Goal: Information Seeking & Learning: Find specific fact

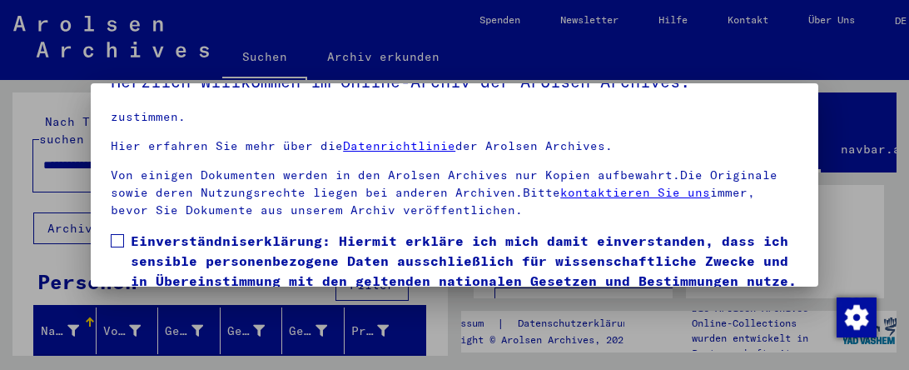
scroll to position [119, 0]
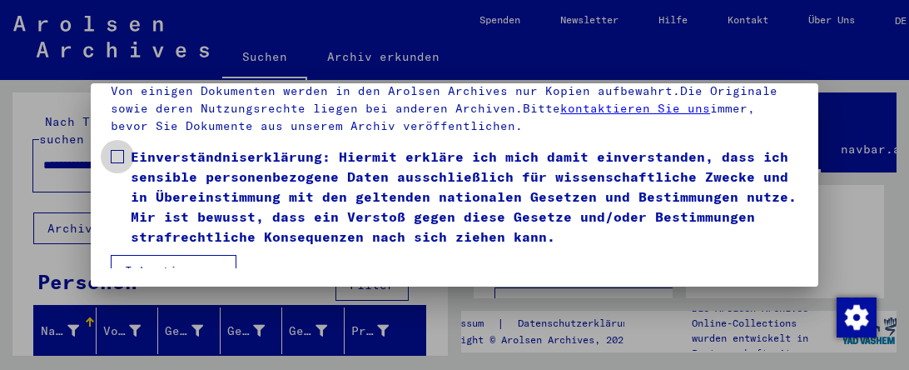
click at [112, 150] on span at bounding box center [117, 156] width 13 height 13
click at [181, 255] on button "Ich stimme zu" at bounding box center [174, 271] width 126 height 32
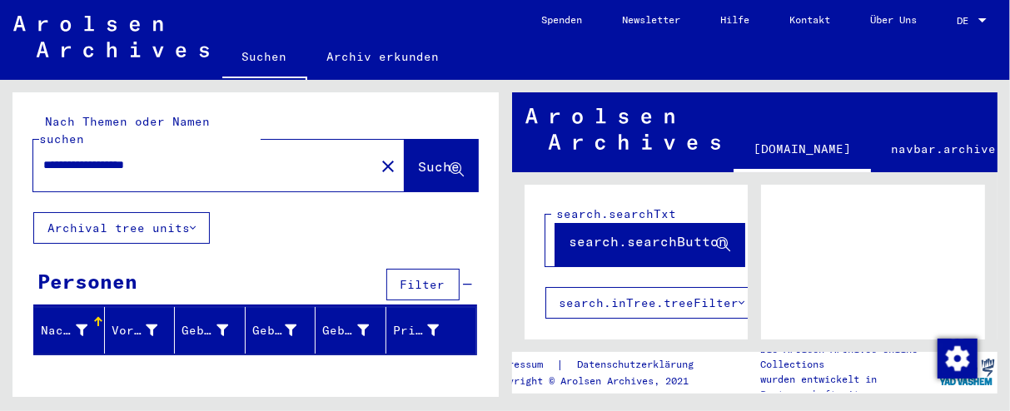
click at [909, 21] on span "DE" at bounding box center [966, 21] width 18 height 12
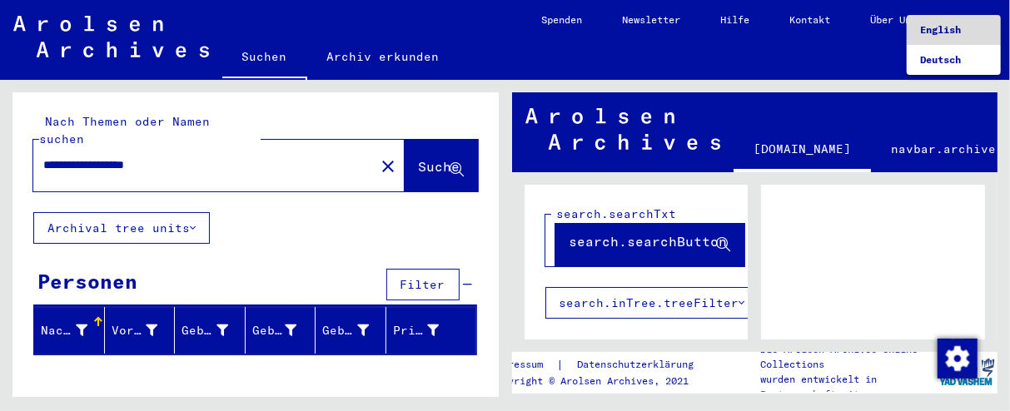
click at [909, 28] on span "English" at bounding box center [940, 29] width 41 height 12
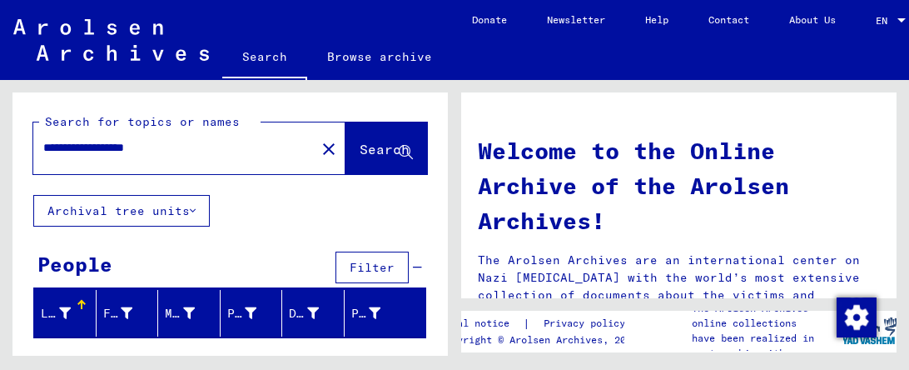
click at [366, 153] on span "Search" at bounding box center [385, 149] width 50 height 17
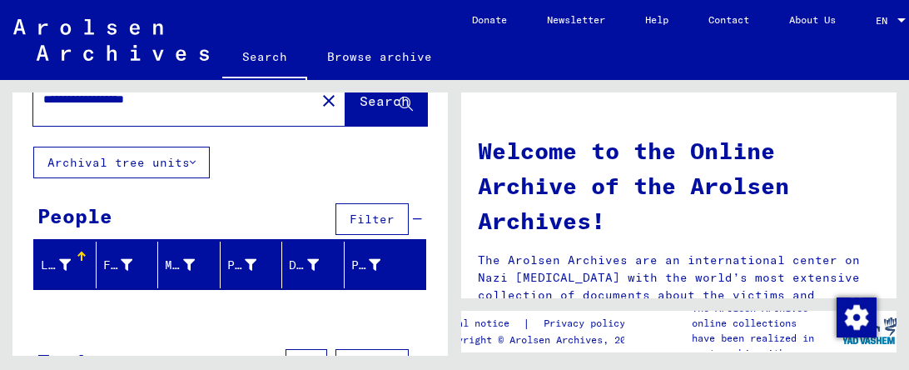
scroll to position [107, 0]
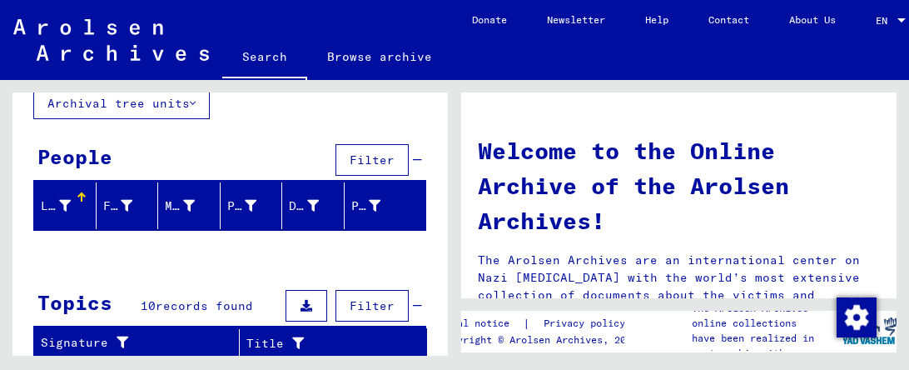
click at [226, 306] on span "records found" at bounding box center [204, 305] width 97 height 15
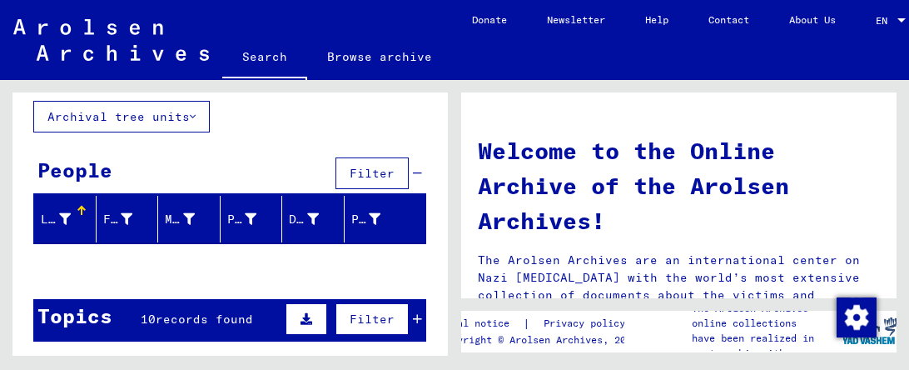
click at [231, 313] on span "records found" at bounding box center [204, 318] width 97 height 15
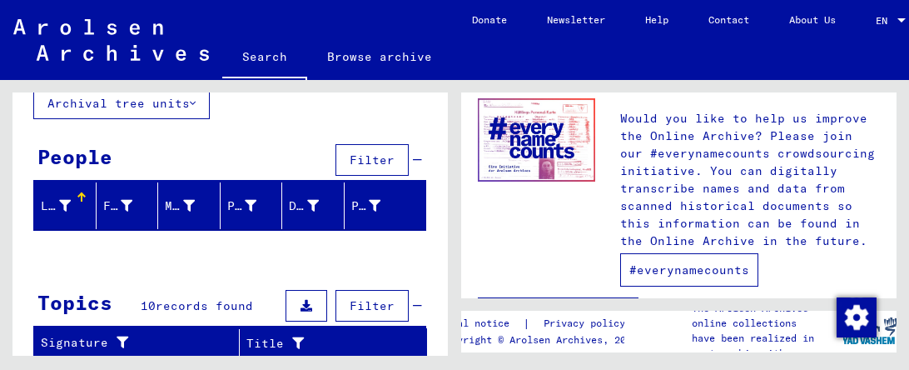
scroll to position [1061, 0]
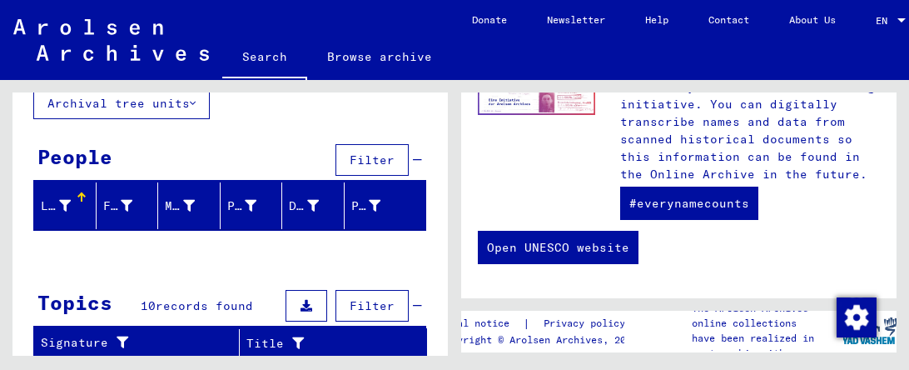
click at [187, 305] on span "records found" at bounding box center [204, 305] width 97 height 15
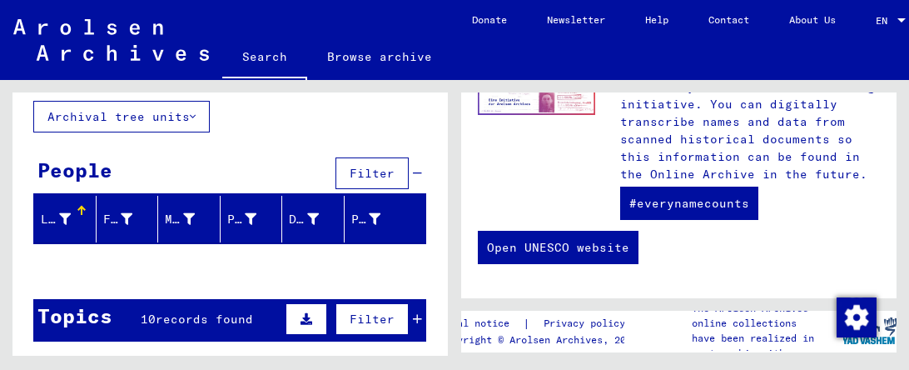
click at [187, 305] on div "Topics 10 records found Filter" at bounding box center [229, 320] width 393 height 42
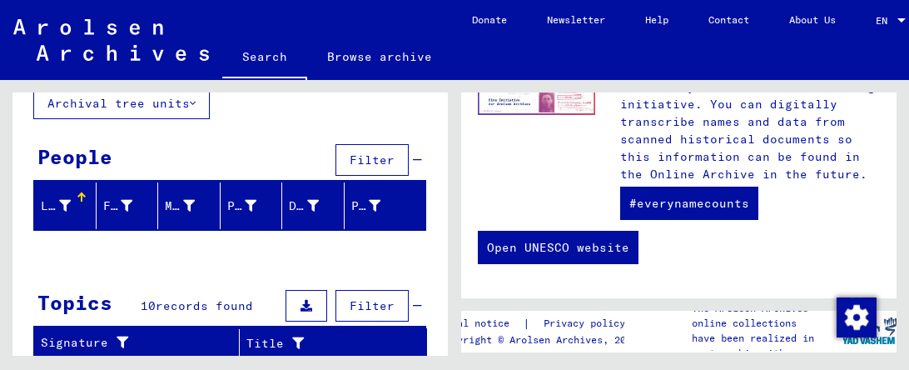
click at [77, 302] on div "Topics" at bounding box center [74, 302] width 75 height 30
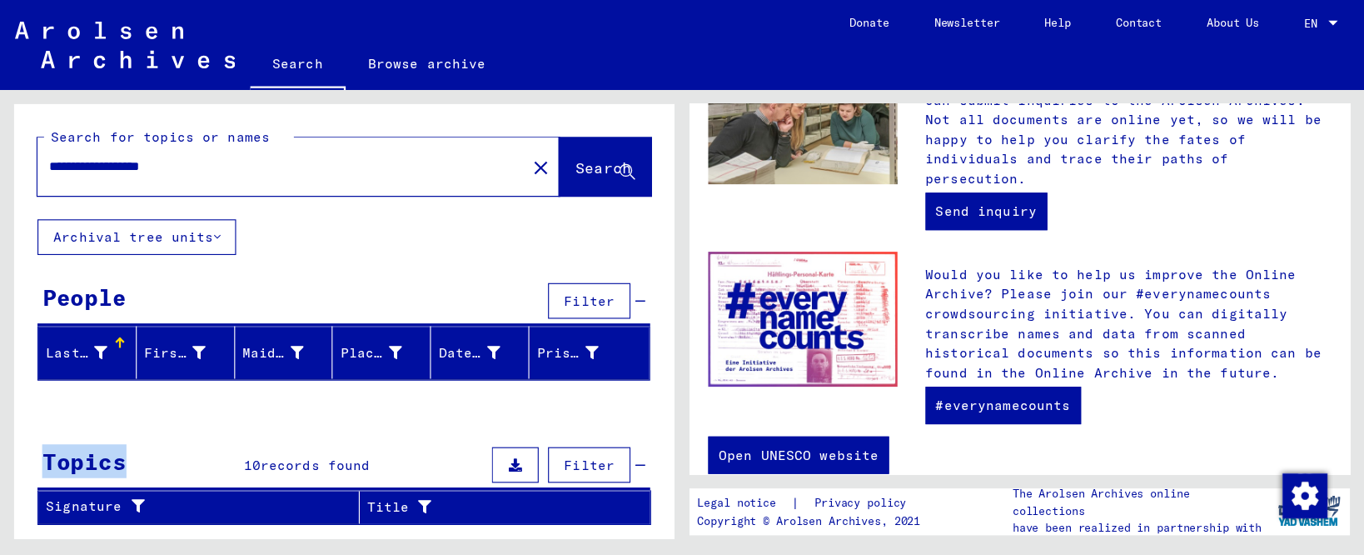
scroll to position [619, 0]
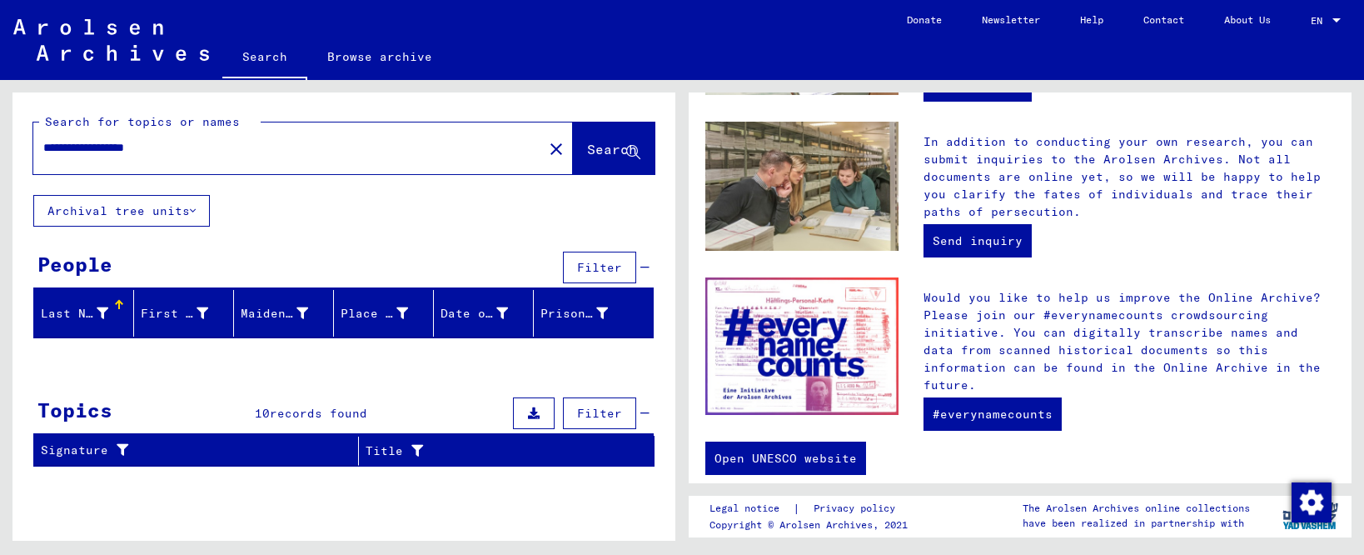
click at [279, 369] on span "records found" at bounding box center [318, 413] width 97 height 15
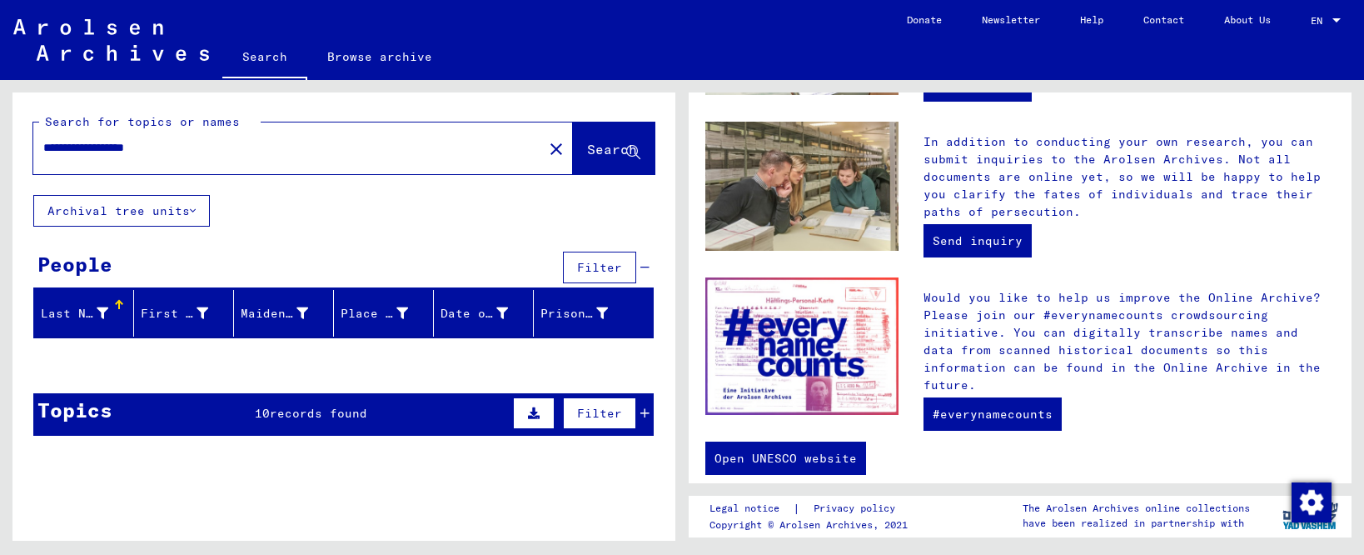
click at [393, 146] on input "**********" at bounding box center [283, 147] width 480 height 17
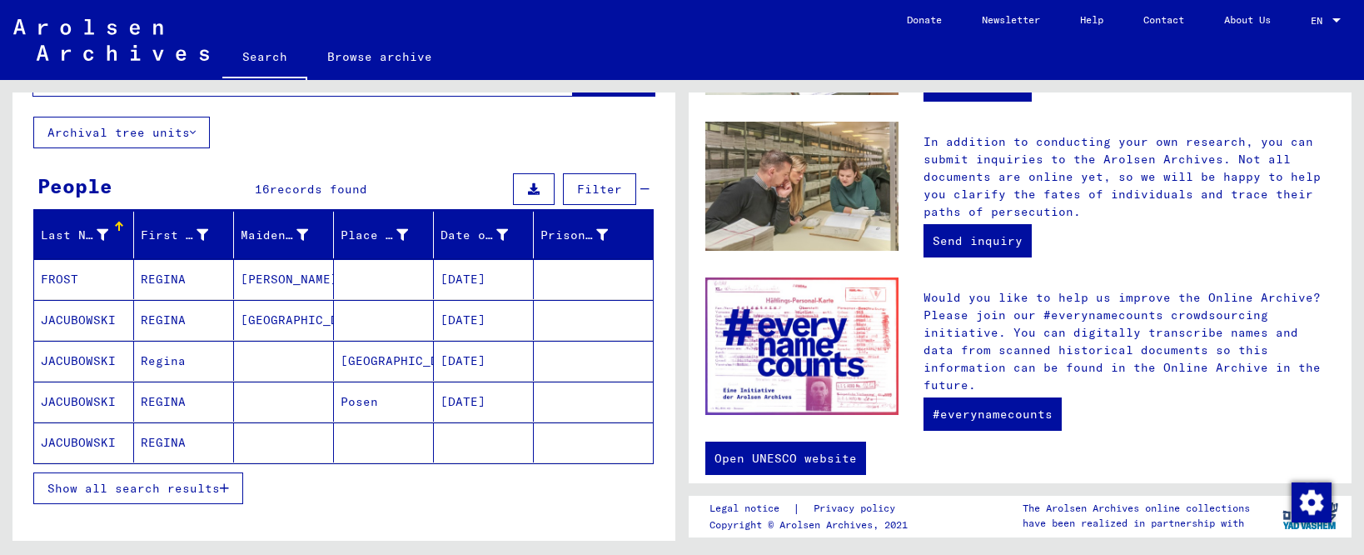
scroll to position [93, 0]
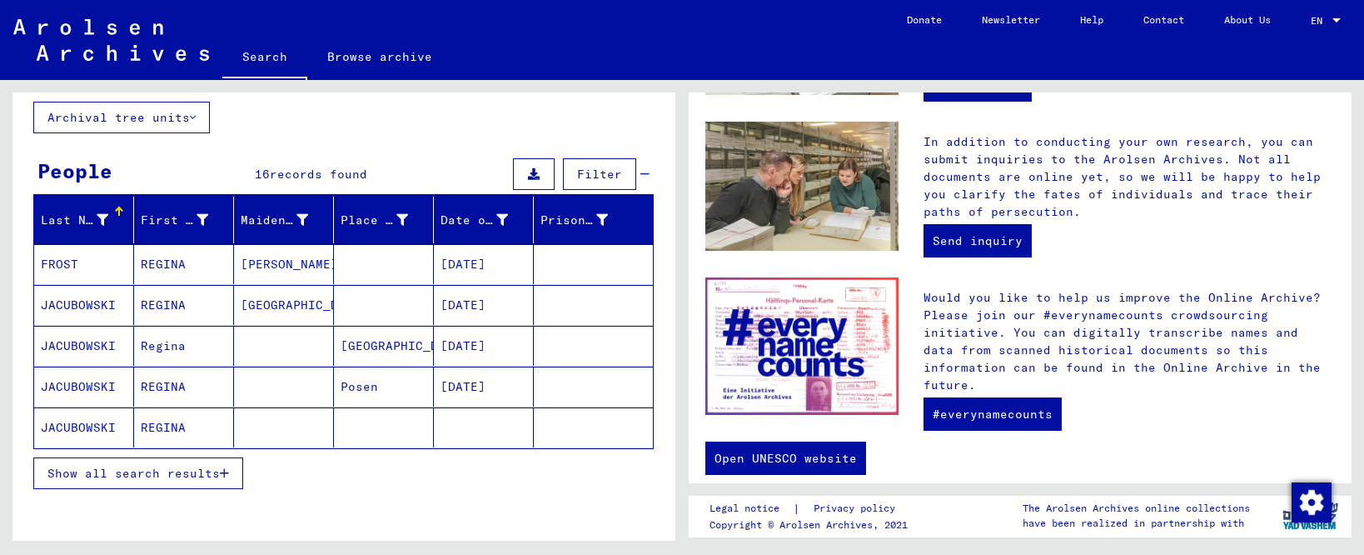
click at [227, 369] on icon "button" at bounding box center [224, 473] width 9 height 12
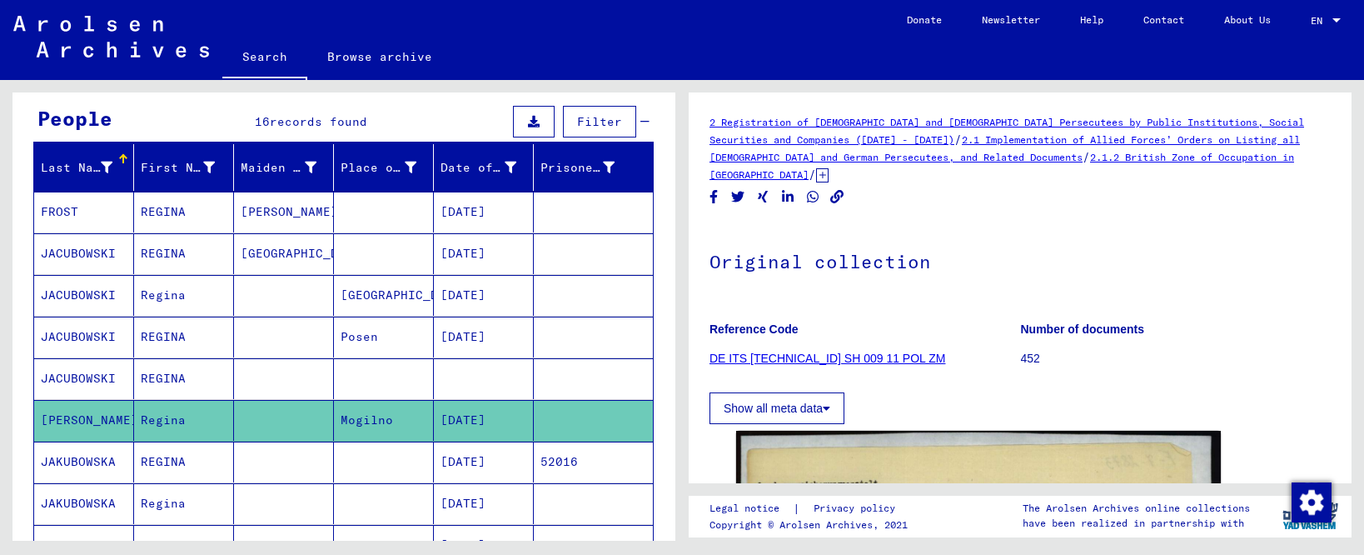
scroll to position [209, 0]
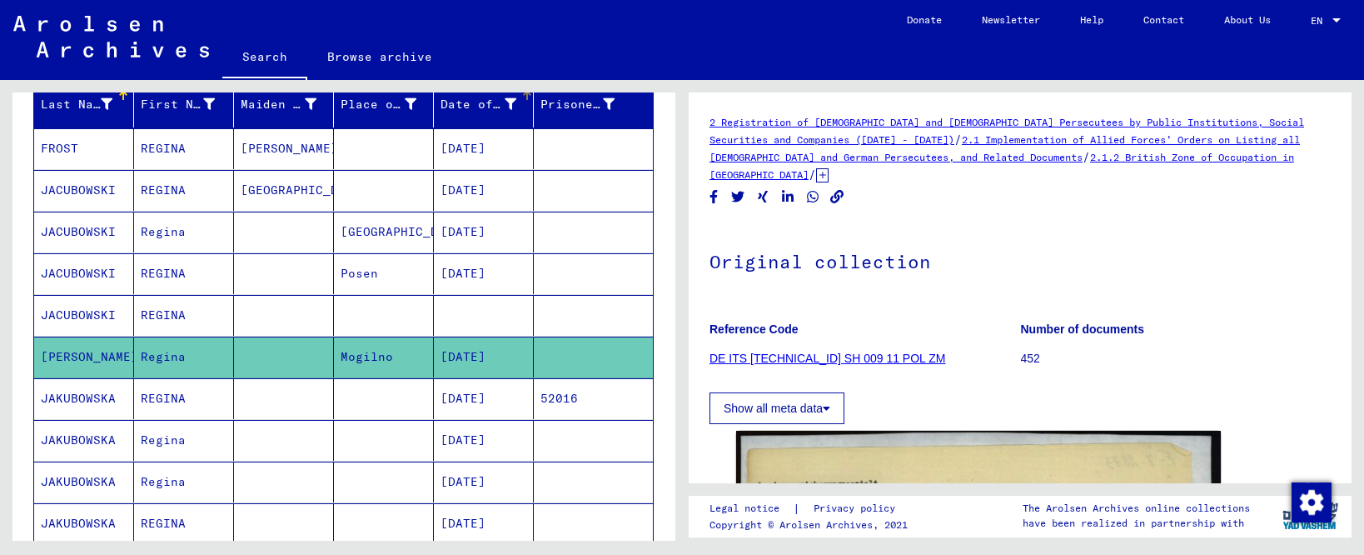
click at [453, 105] on div "Date of Birth" at bounding box center [479, 104] width 76 height 17
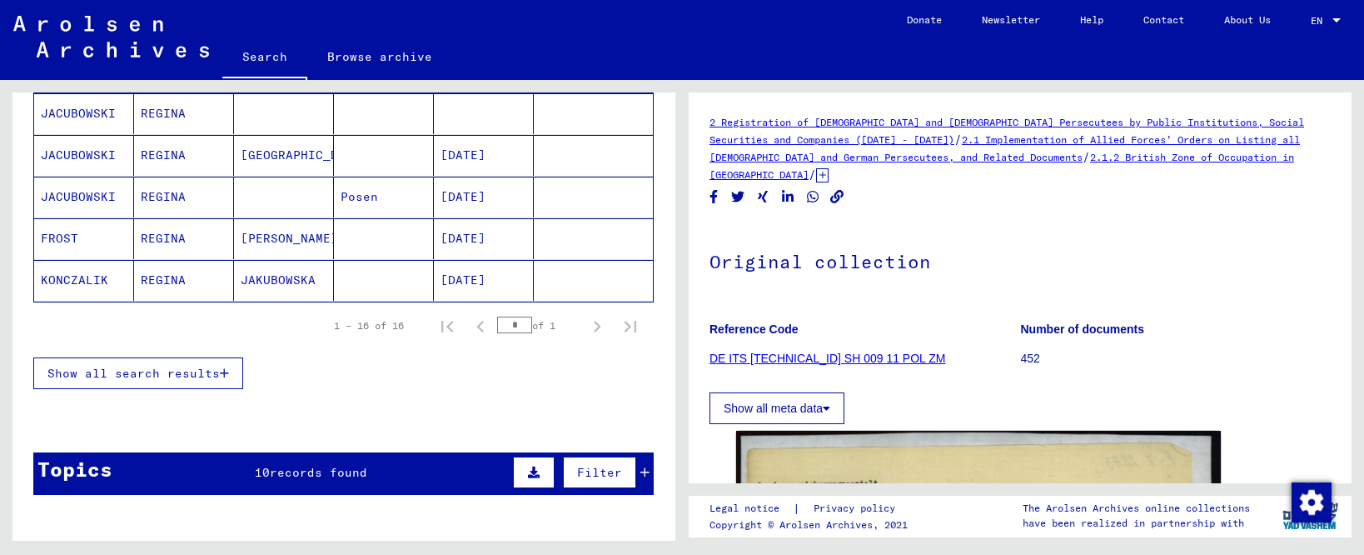
scroll to position [248, 0]
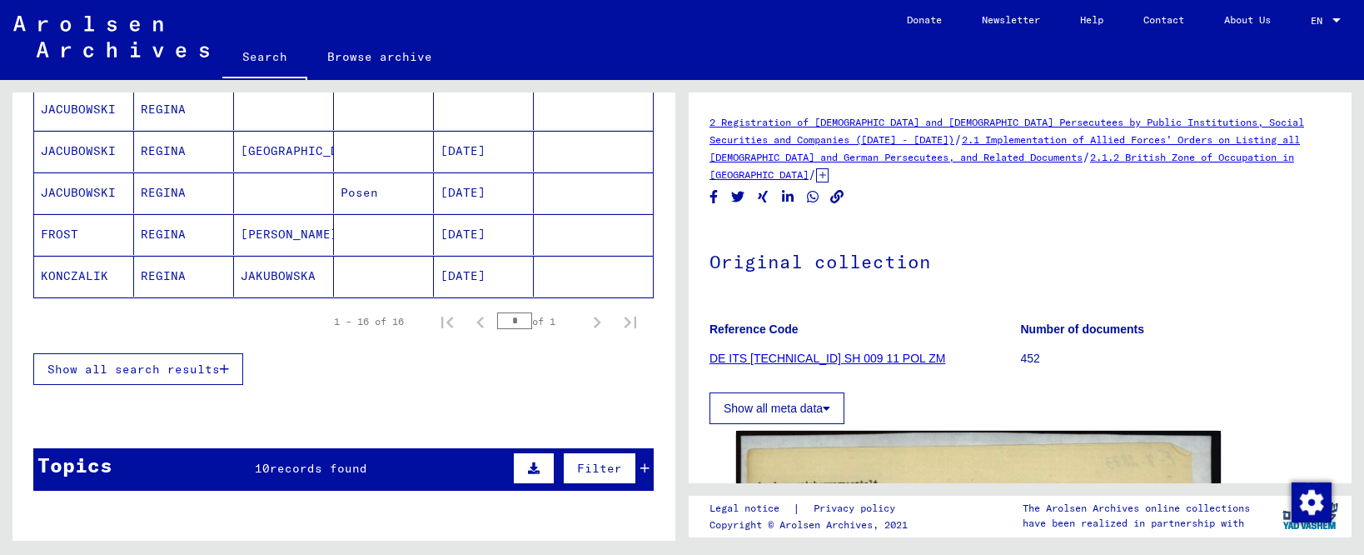
click at [229, 369] on button "Show all search results" at bounding box center [138, 369] width 210 height 32
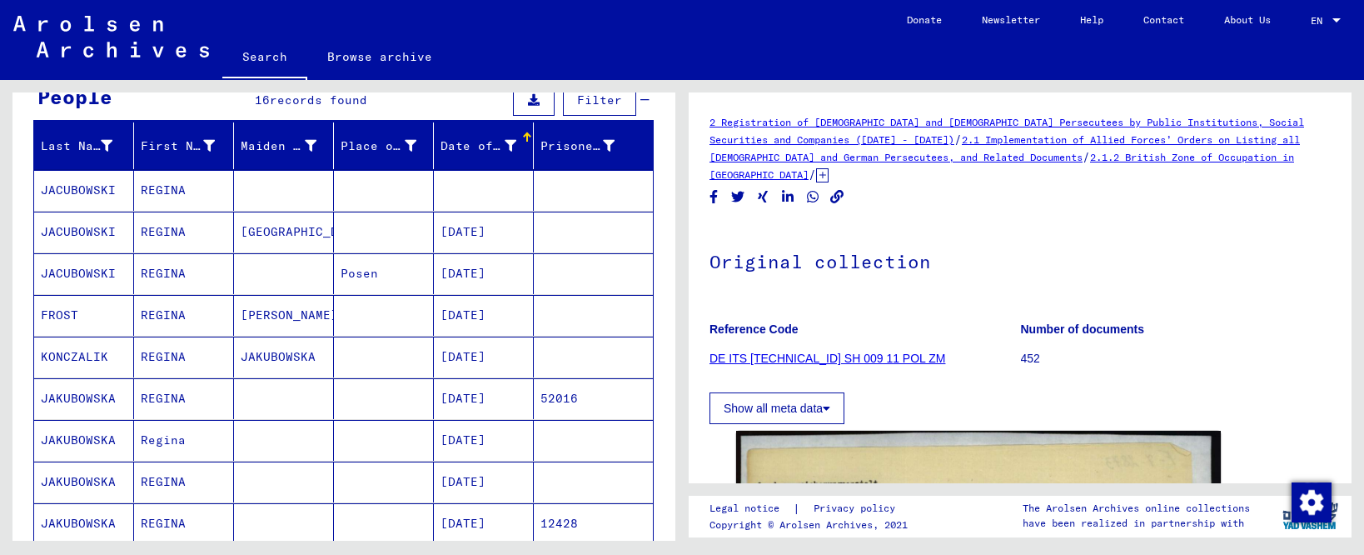
scroll to position [133, 0]
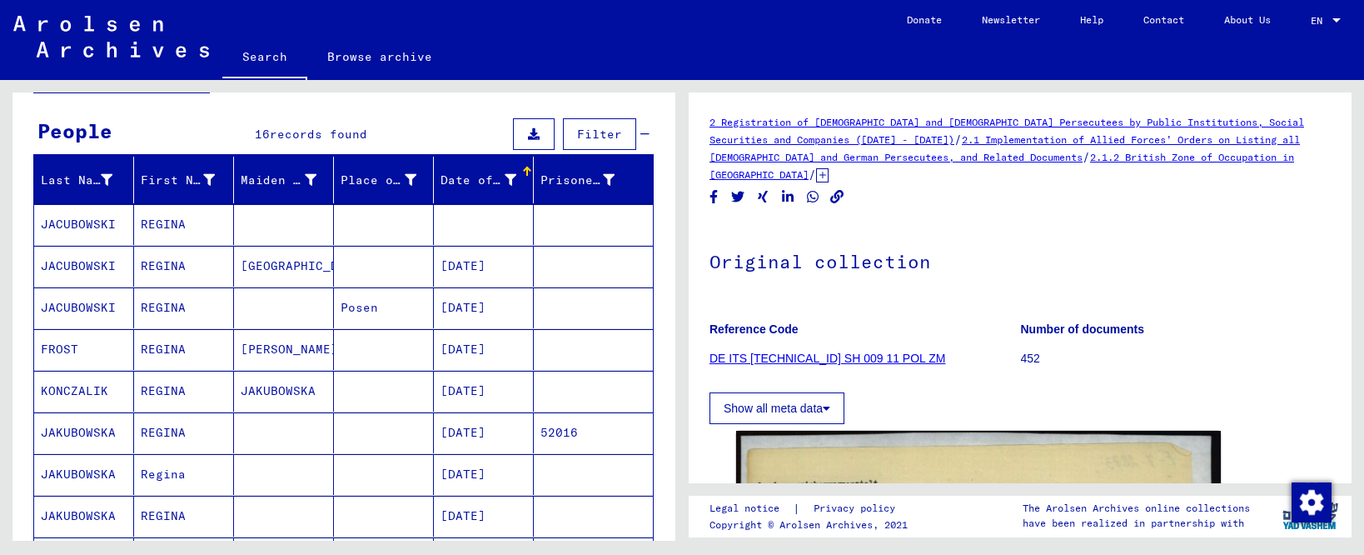
click at [182, 227] on mat-cell "REGINA" at bounding box center [184, 224] width 100 height 41
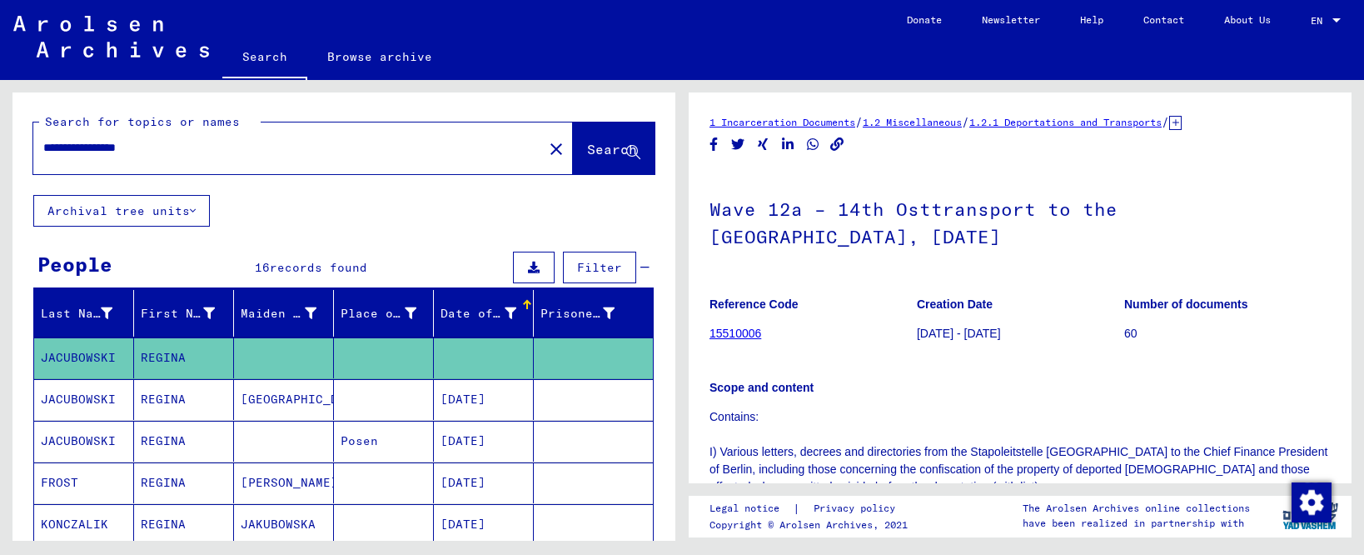
click at [285, 152] on input "**********" at bounding box center [288, 147] width 490 height 17
type input "*"
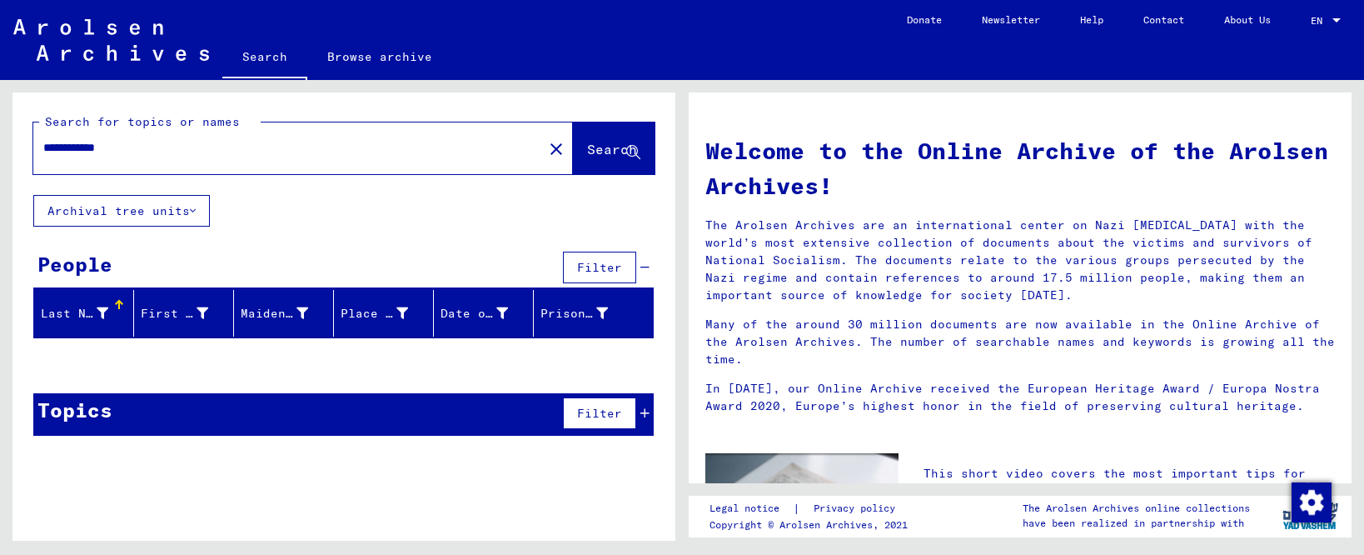
click at [307, 156] on input "**********" at bounding box center [283, 147] width 480 height 17
type input "**********"
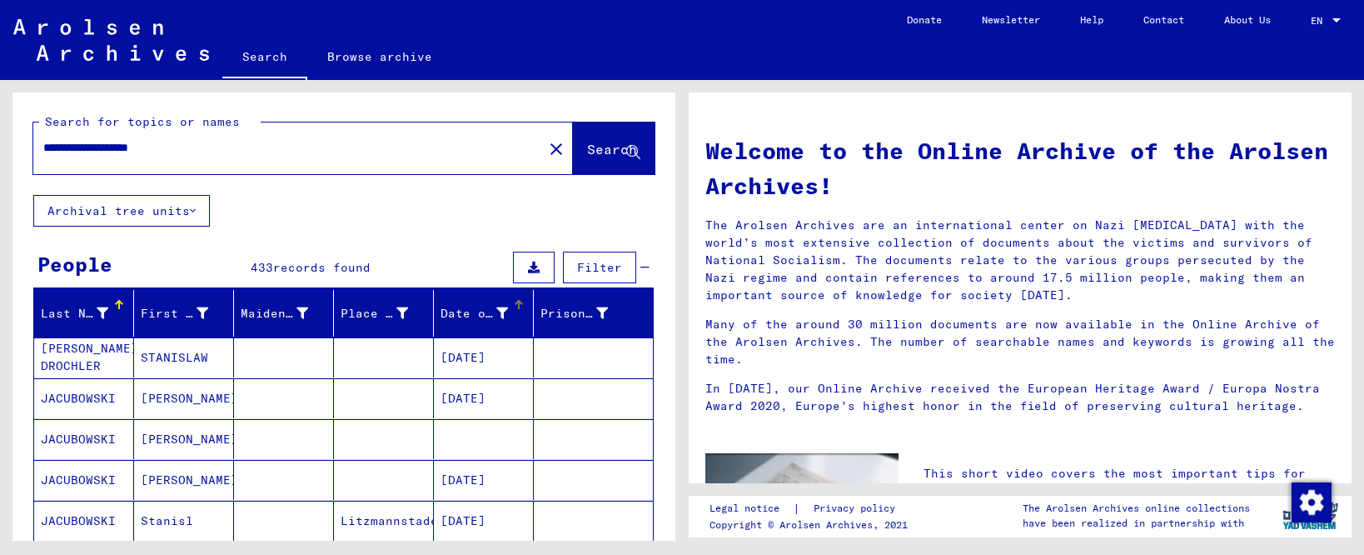
click at [462, 310] on div "Date of Birth" at bounding box center [474, 313] width 67 height 17
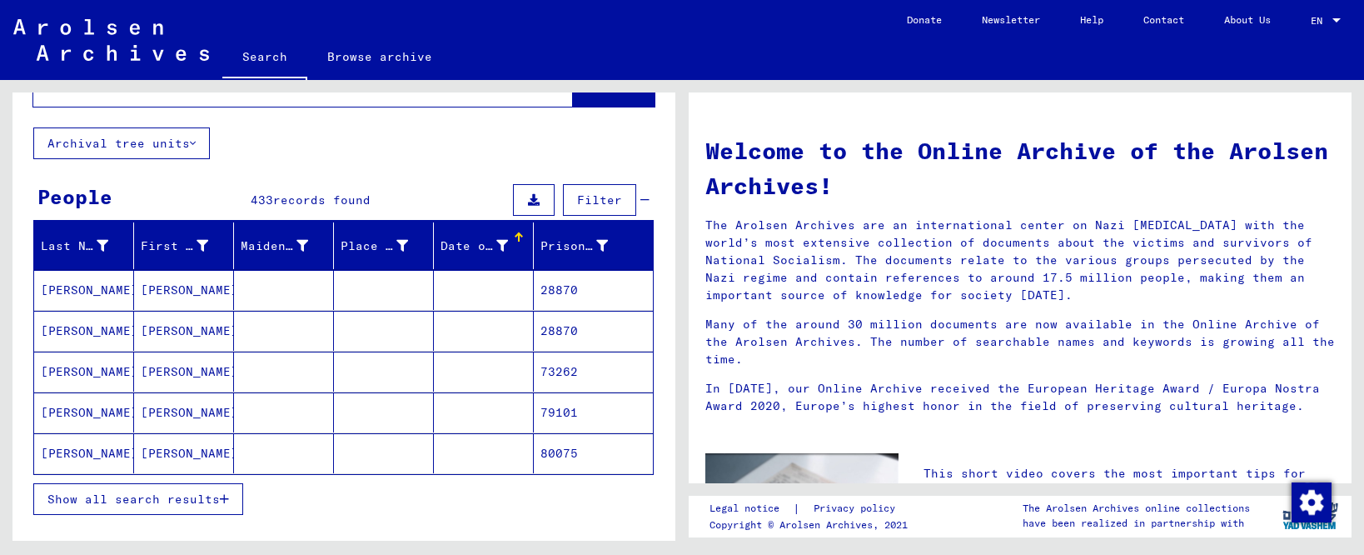
scroll to position [94, 0]
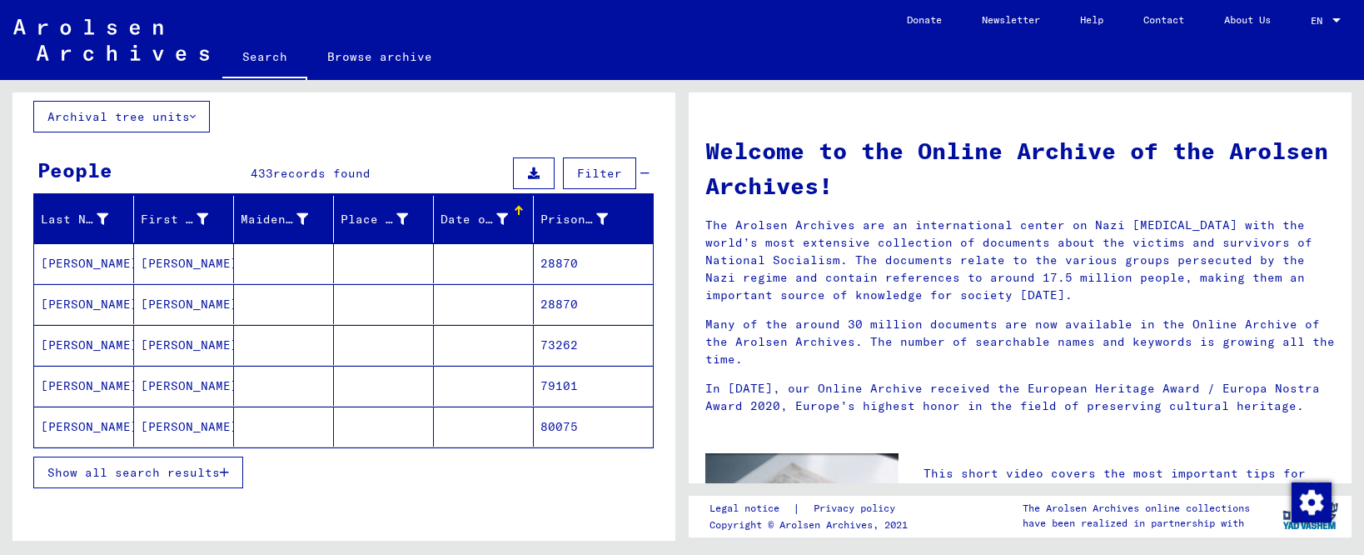
click at [220, 369] on icon "button" at bounding box center [224, 472] width 9 height 12
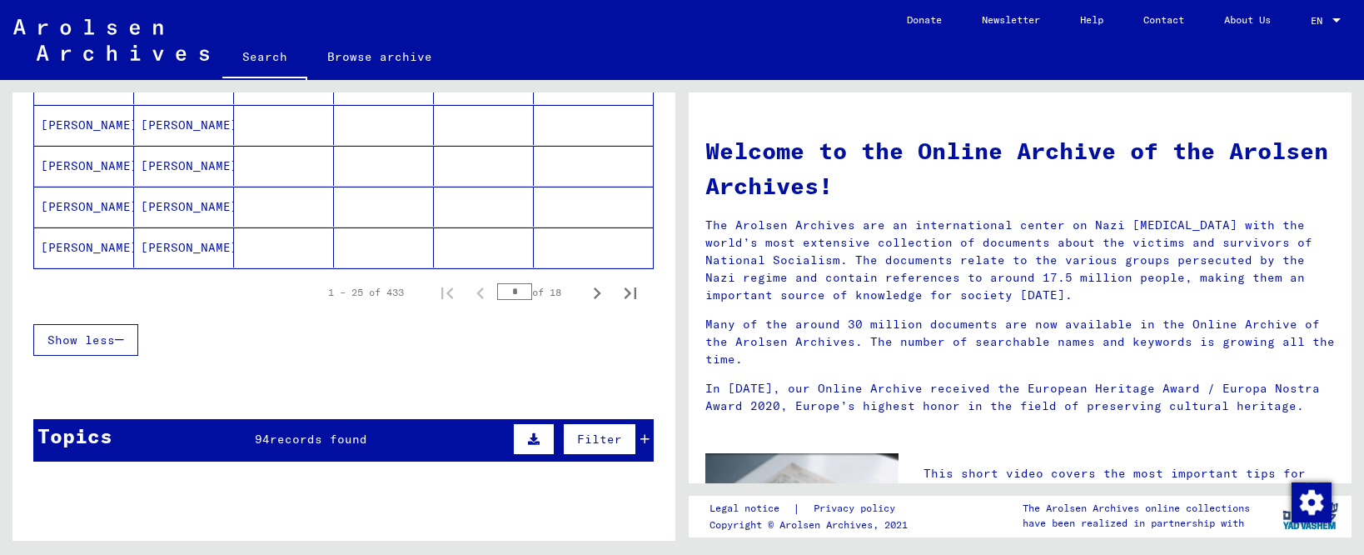
scroll to position [1090, 0]
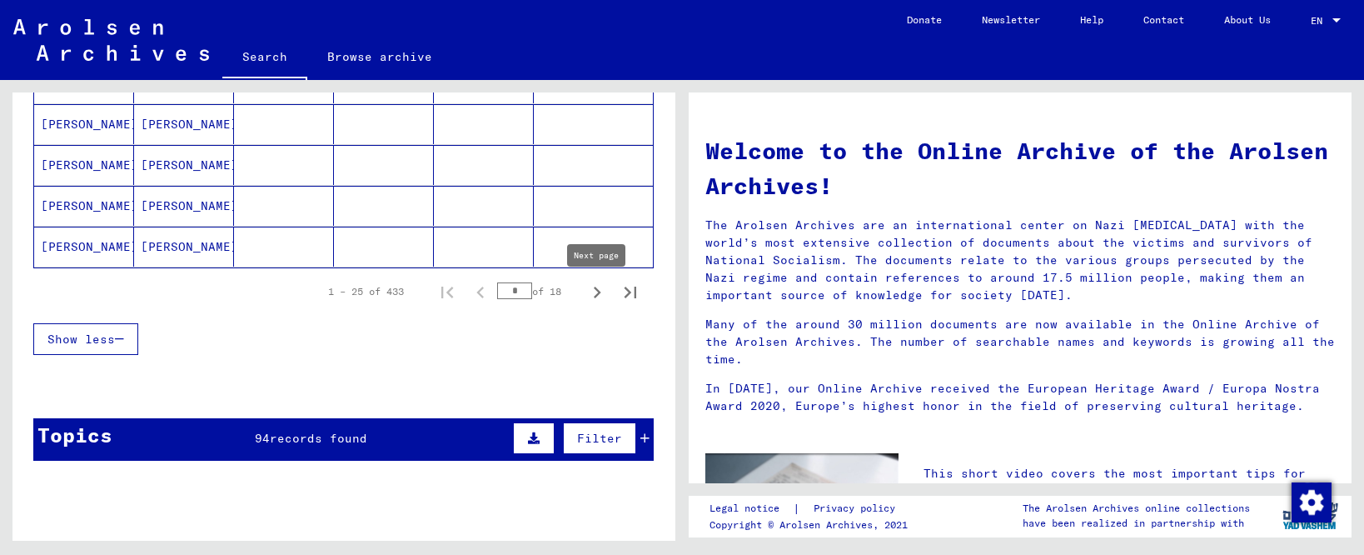
click at [600, 301] on icon "Next page" at bounding box center [596, 292] width 23 height 23
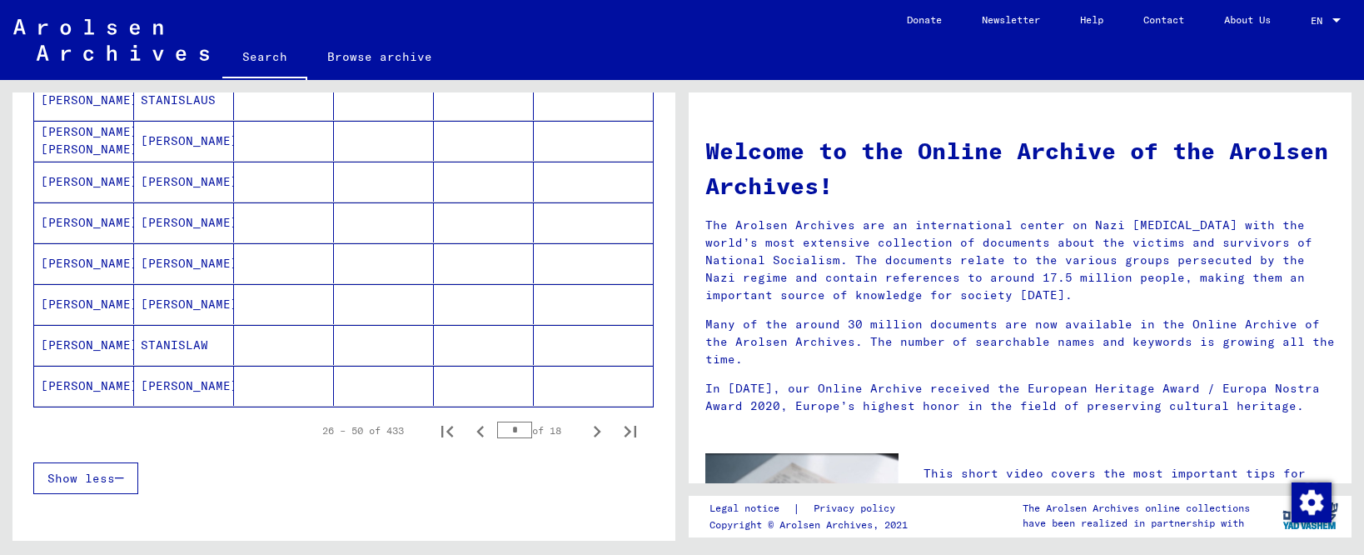
scroll to position [982, 0]
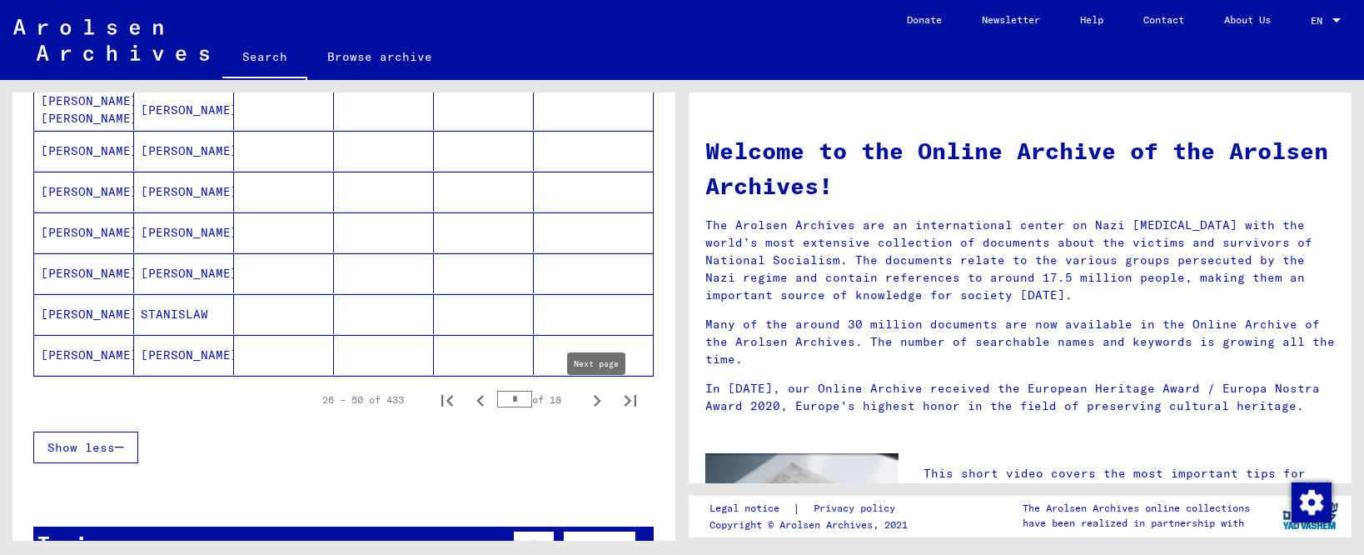
click at [590, 369] on icon "Next page" at bounding box center [596, 400] width 23 height 23
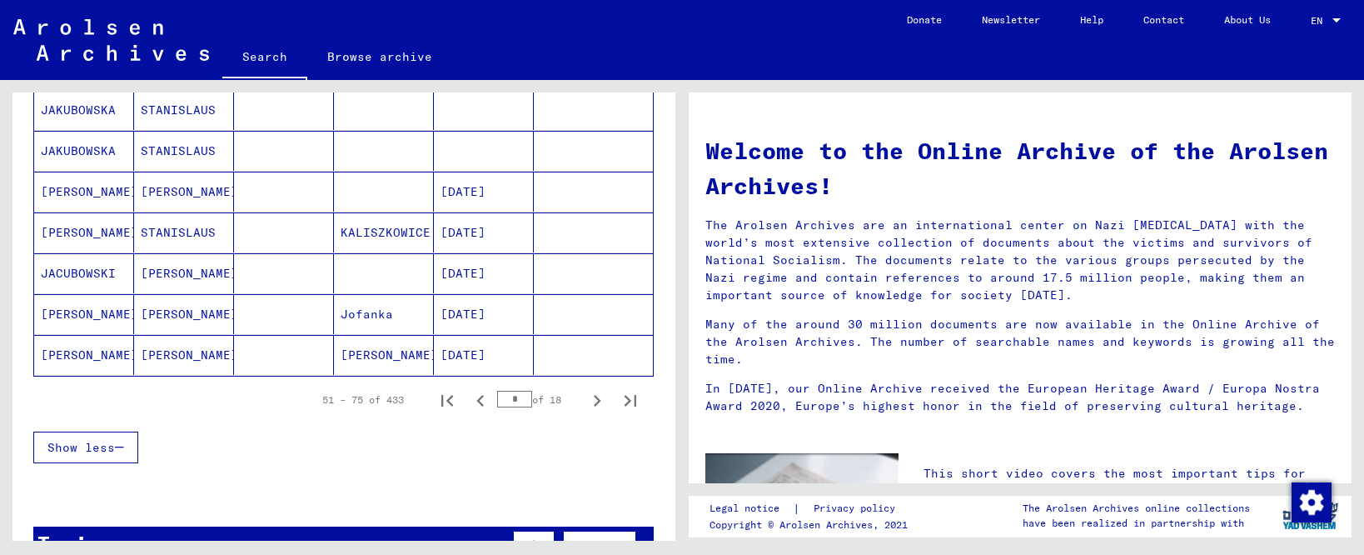
click at [595, 369] on icon "Next page" at bounding box center [596, 400] width 23 height 23
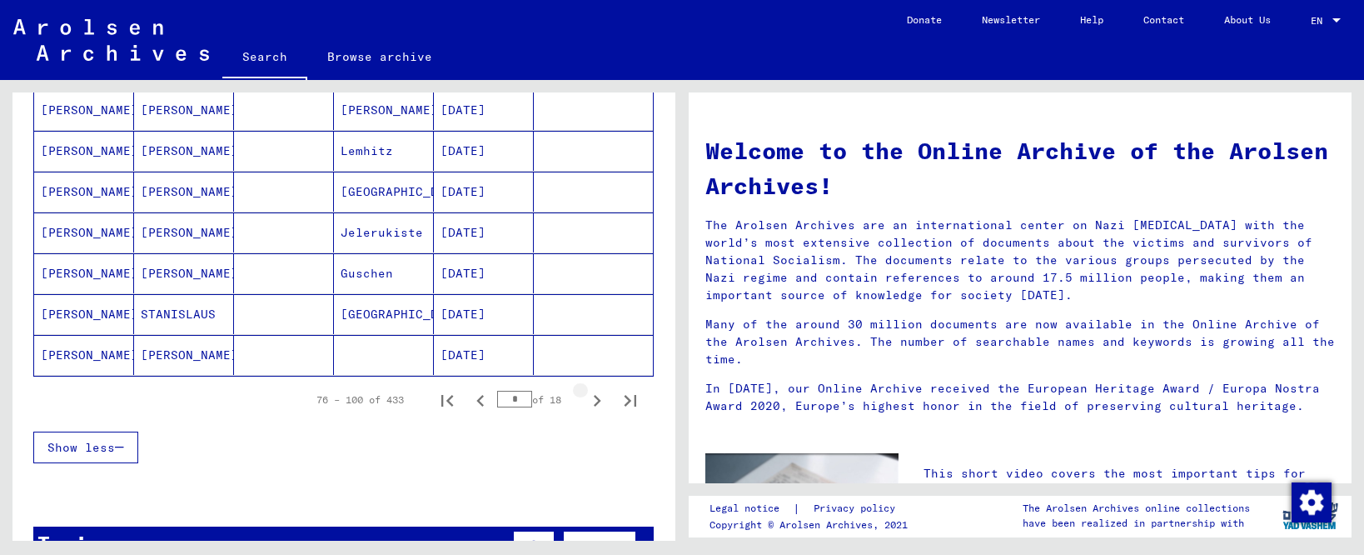
click at [595, 369] on icon "Next page" at bounding box center [596, 400] width 23 height 23
type input "*"
